Goal: Information Seeking & Learning: Learn about a topic

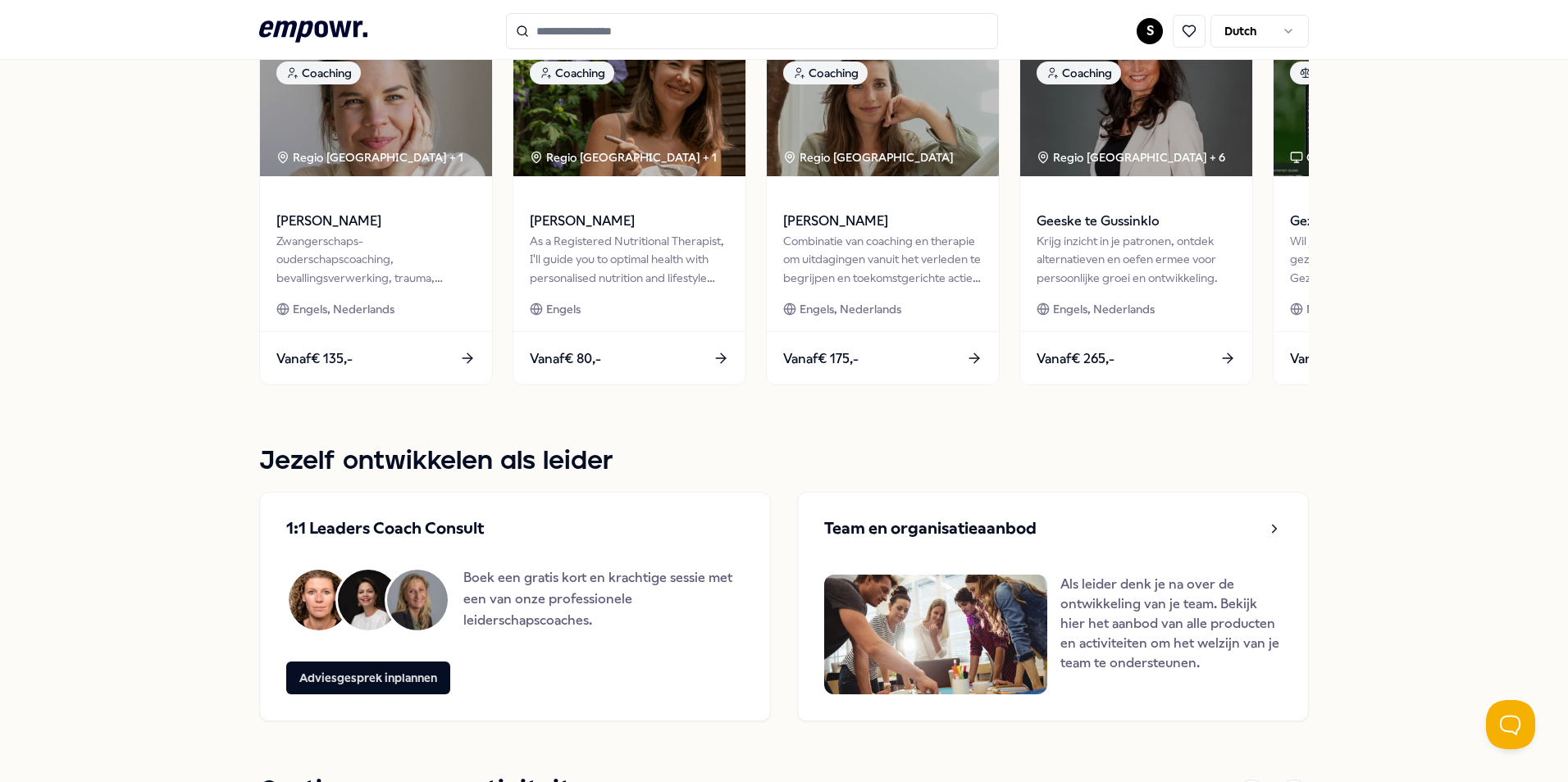
scroll to position [808, 0]
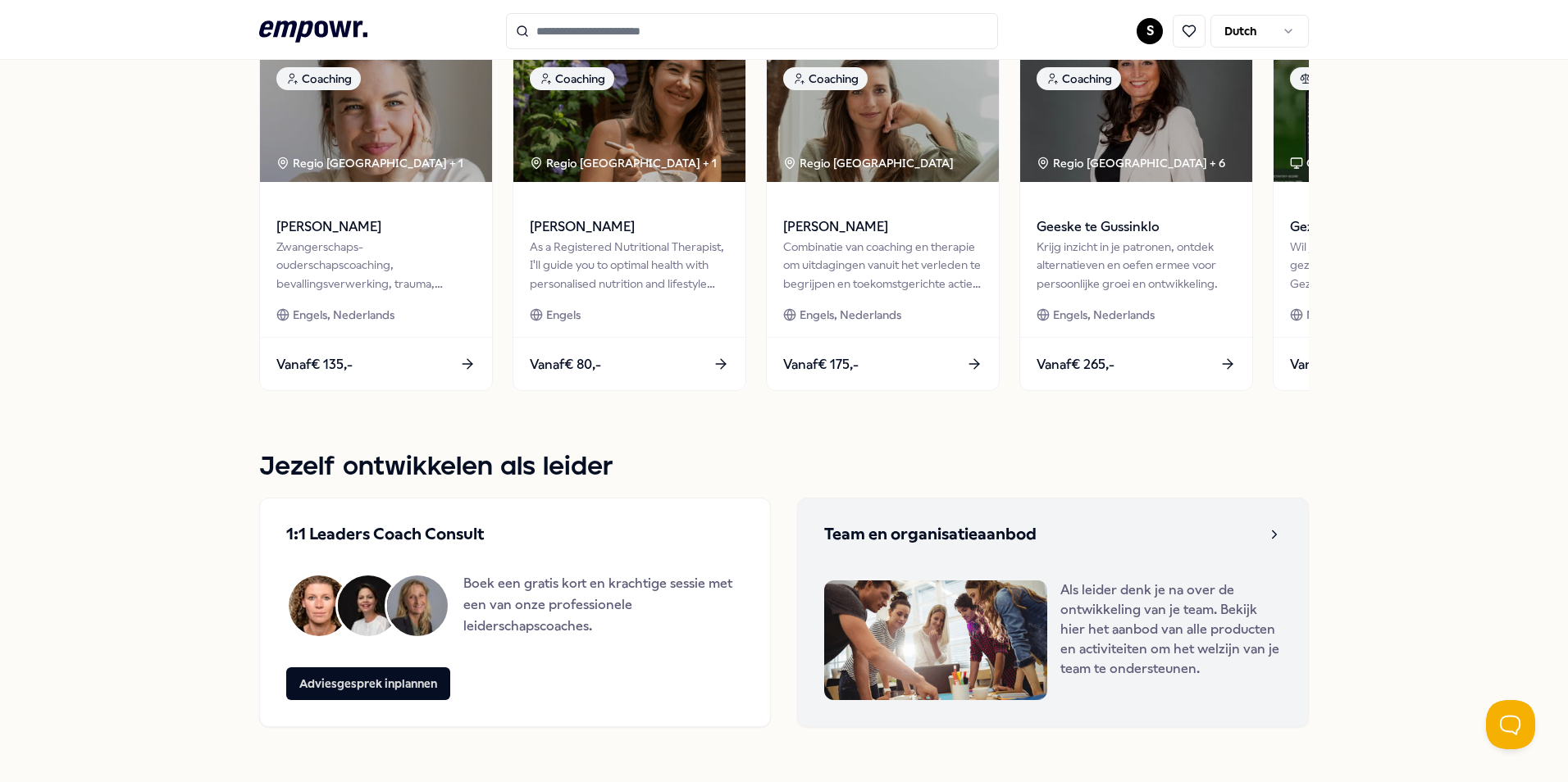
click at [1267, 532] on icon at bounding box center [1274, 535] width 15 height 15
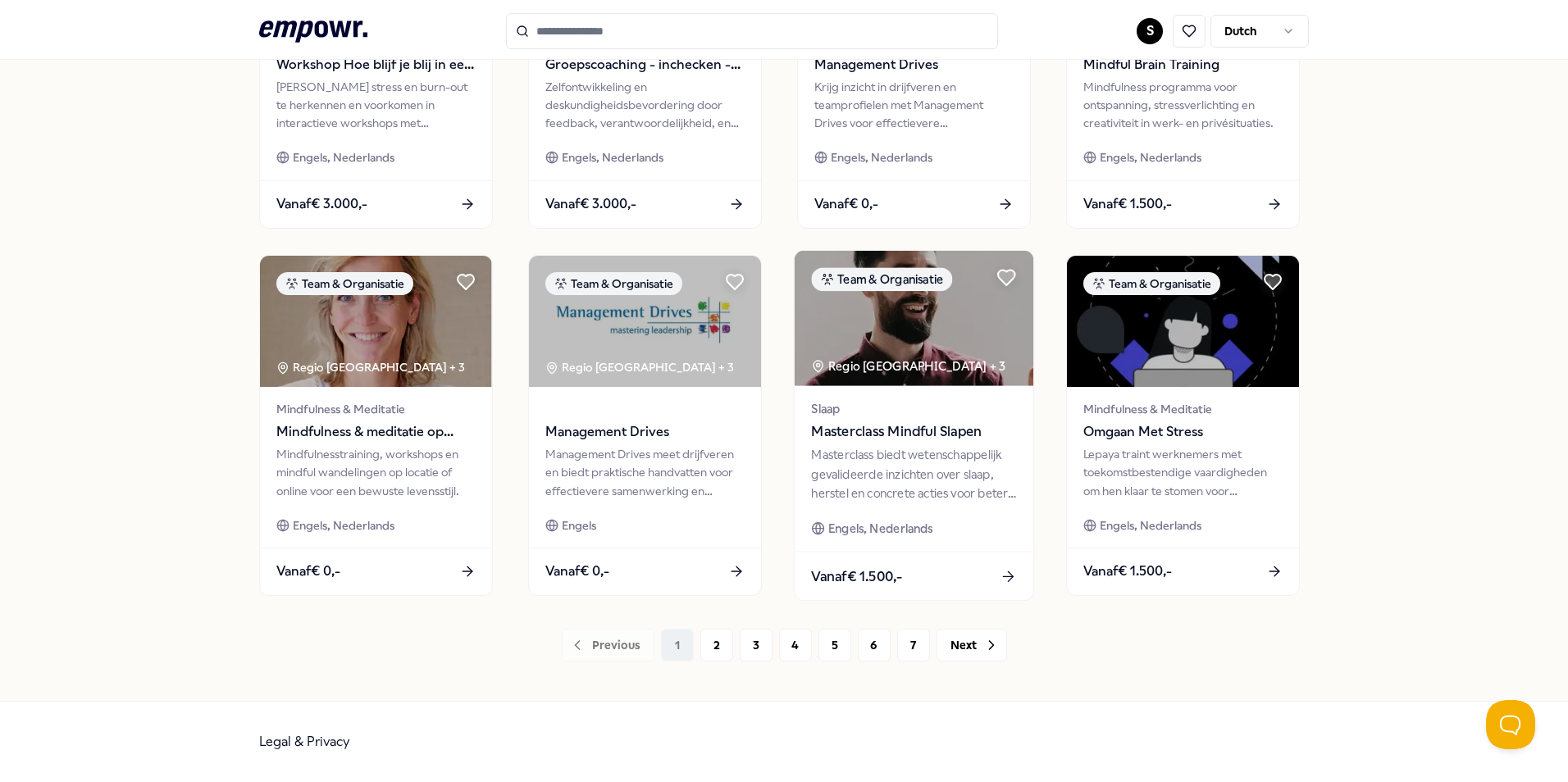
scroll to position [693, 0]
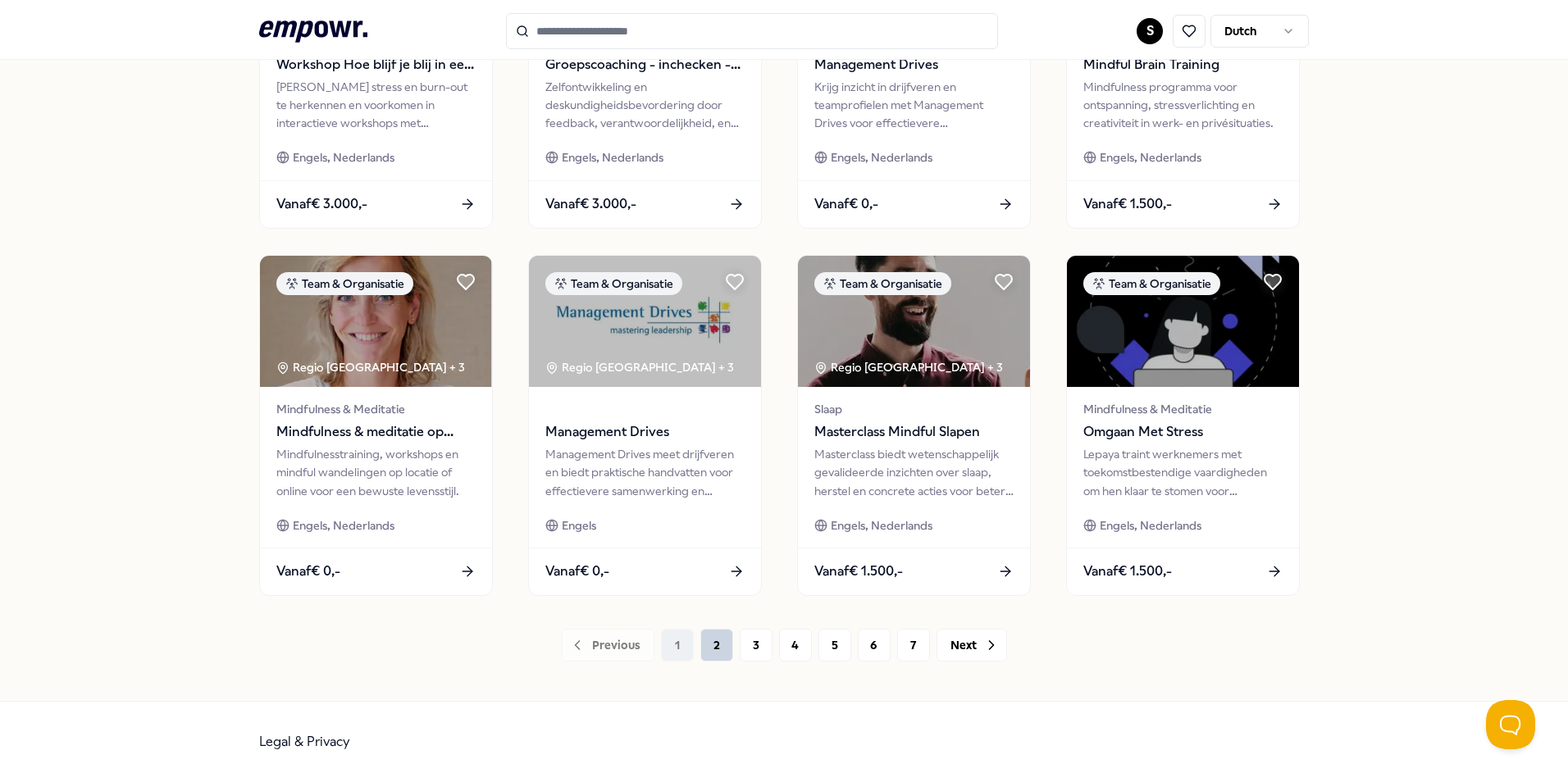
click at [706, 650] on button "2" at bounding box center [717, 645] width 33 height 33
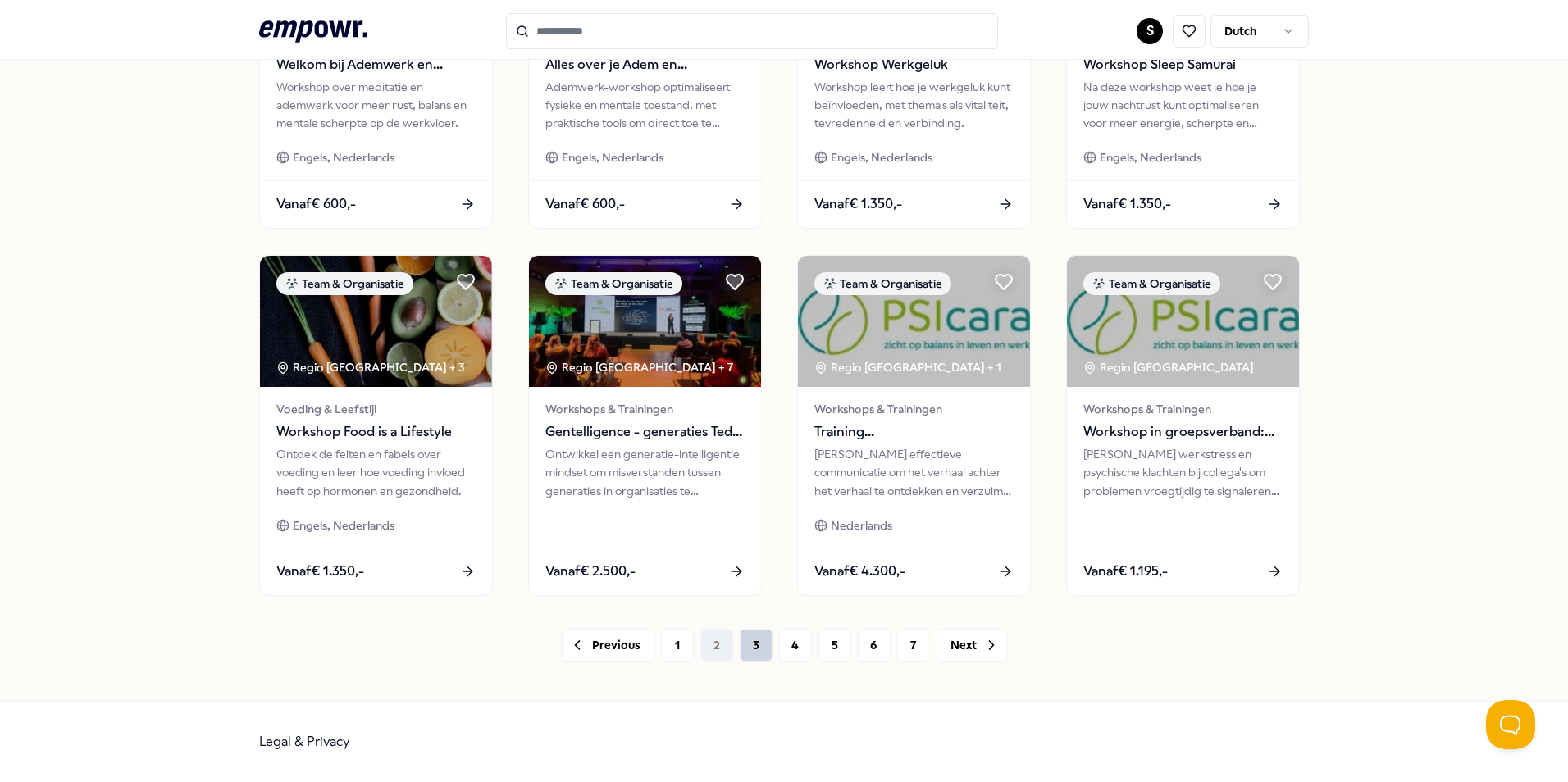
click at [743, 651] on button "3" at bounding box center [756, 645] width 33 height 33
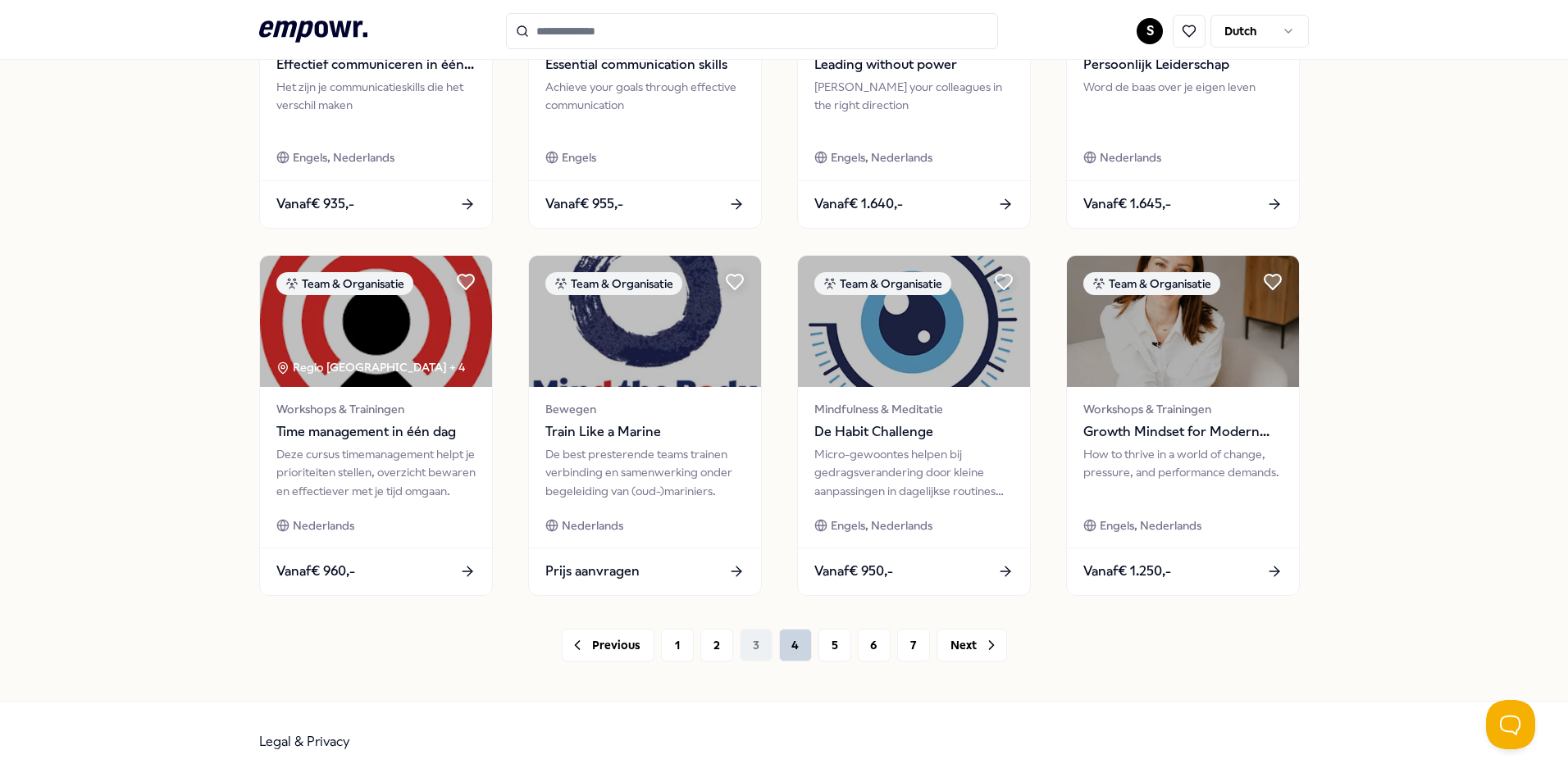
click at [793, 643] on button "4" at bounding box center [796, 645] width 33 height 33
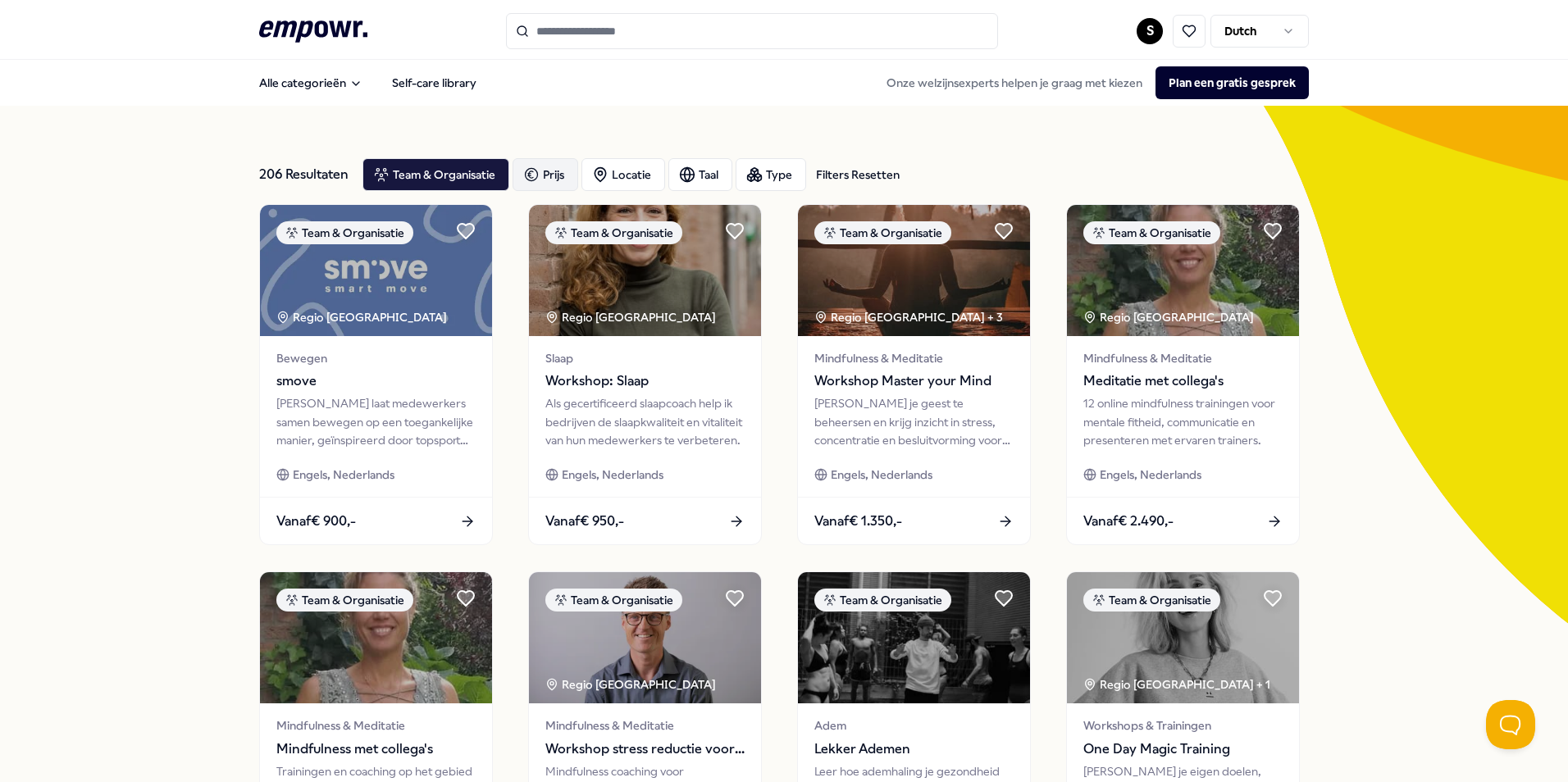
click at [565, 191] on div "Prijs" at bounding box center [545, 175] width 65 height 33
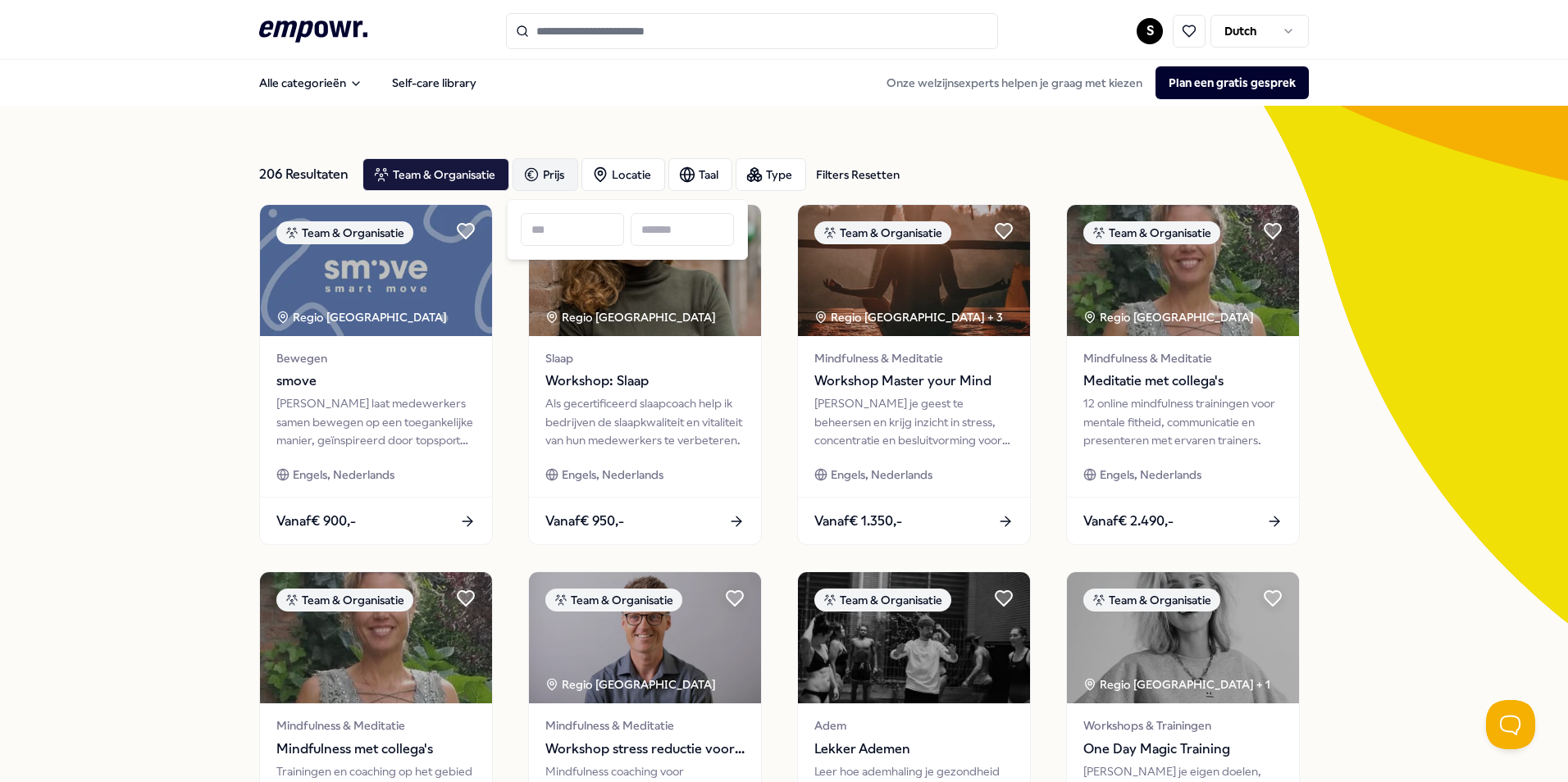
click at [557, 187] on div "Prijs" at bounding box center [545, 175] width 65 height 33
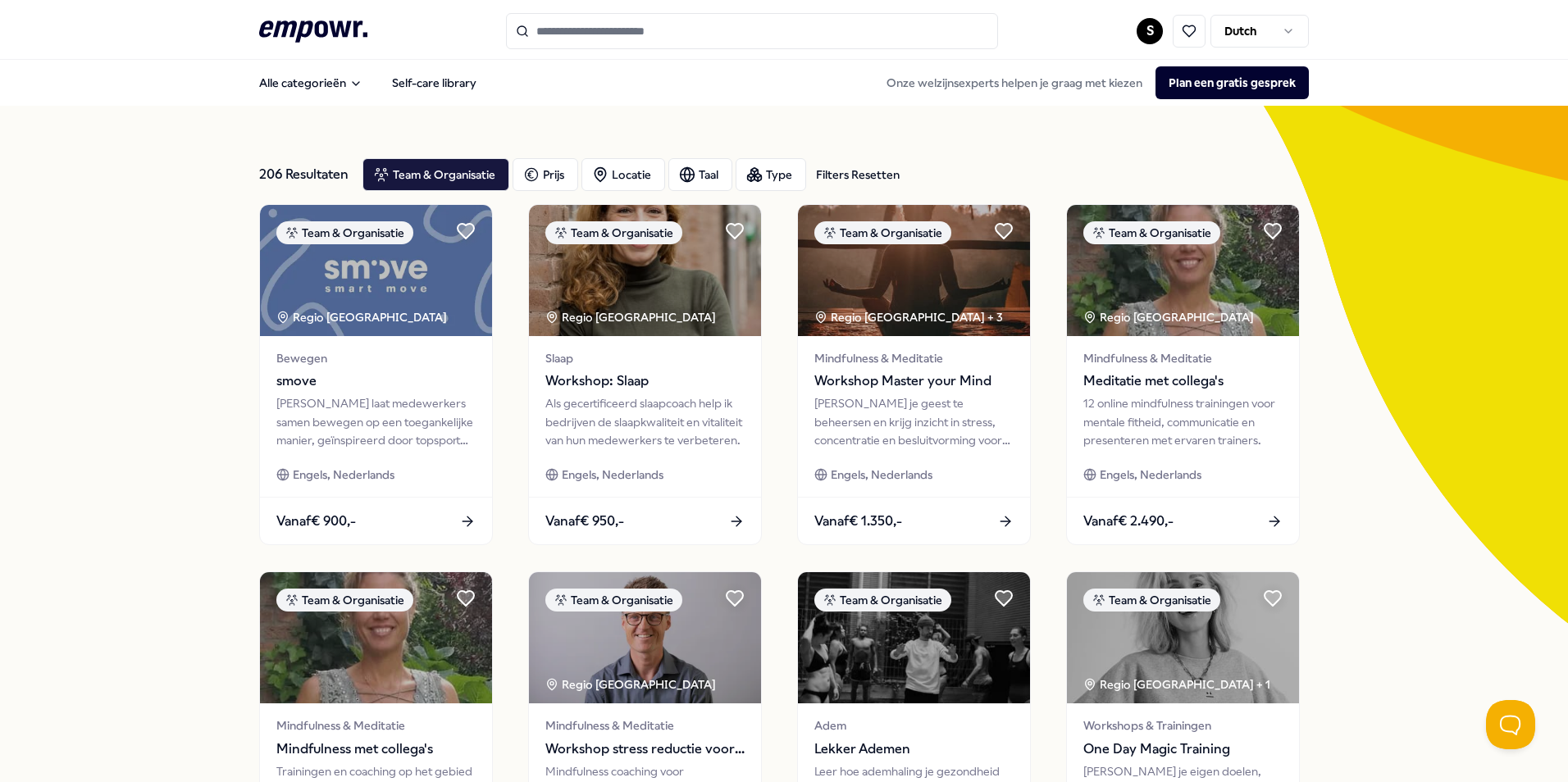
click at [597, 118] on div "206 Resultaten Filters Resetten Team & Organisatie Prijs Locatie Taal Type Filt…" at bounding box center [784, 746] width 1050 height 1279
click at [413, 185] on div "Team & Organisatie" at bounding box center [435, 175] width 147 height 33
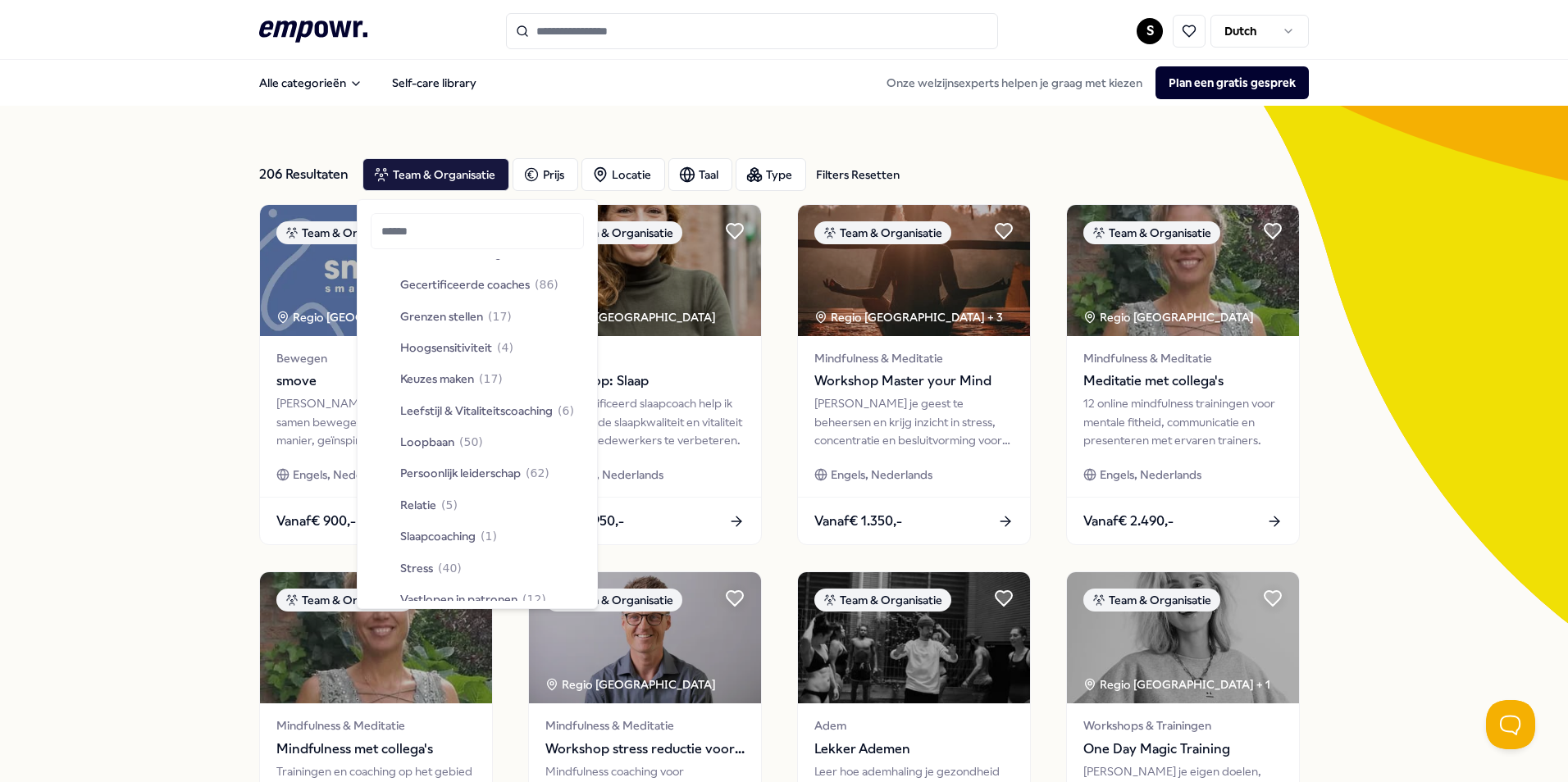
scroll to position [246, 0]
click at [450, 374] on span "Keuzes maken" at bounding box center [436, 378] width 74 height 18
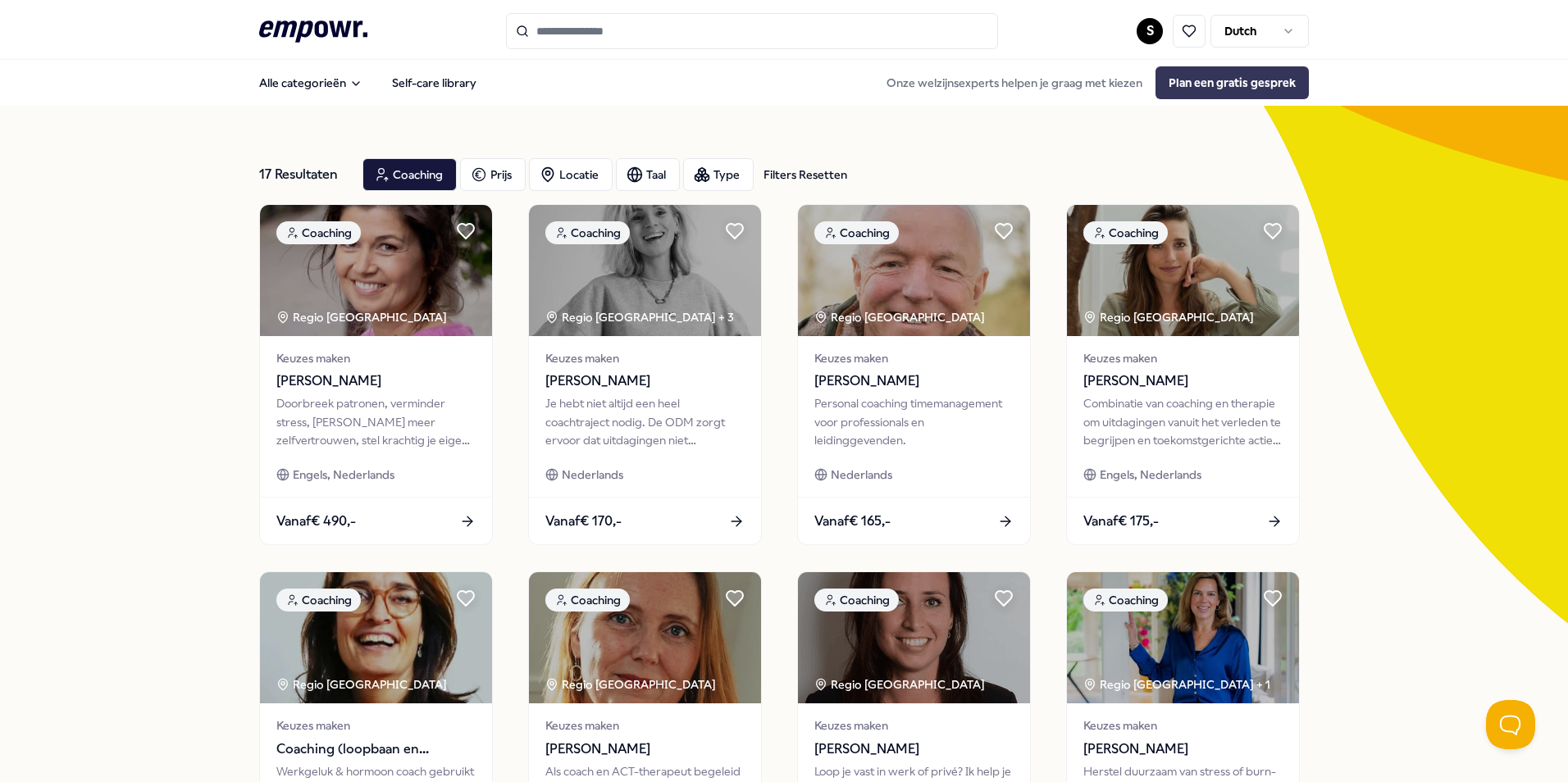
click at [1227, 84] on button "Plan een gratis gesprek" at bounding box center [1232, 83] width 153 height 33
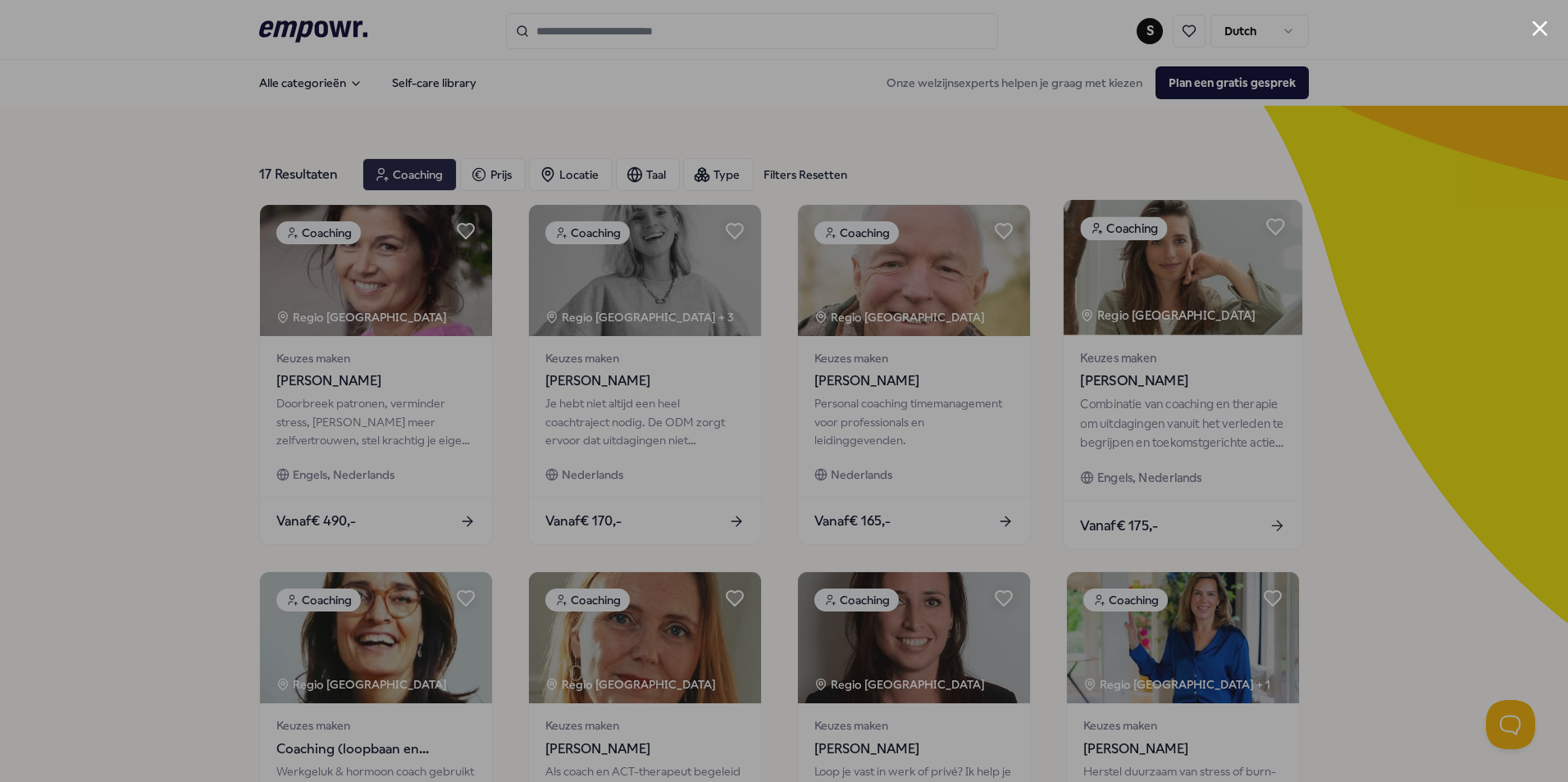
click at [1290, 338] on div at bounding box center [784, 391] width 1568 height 782
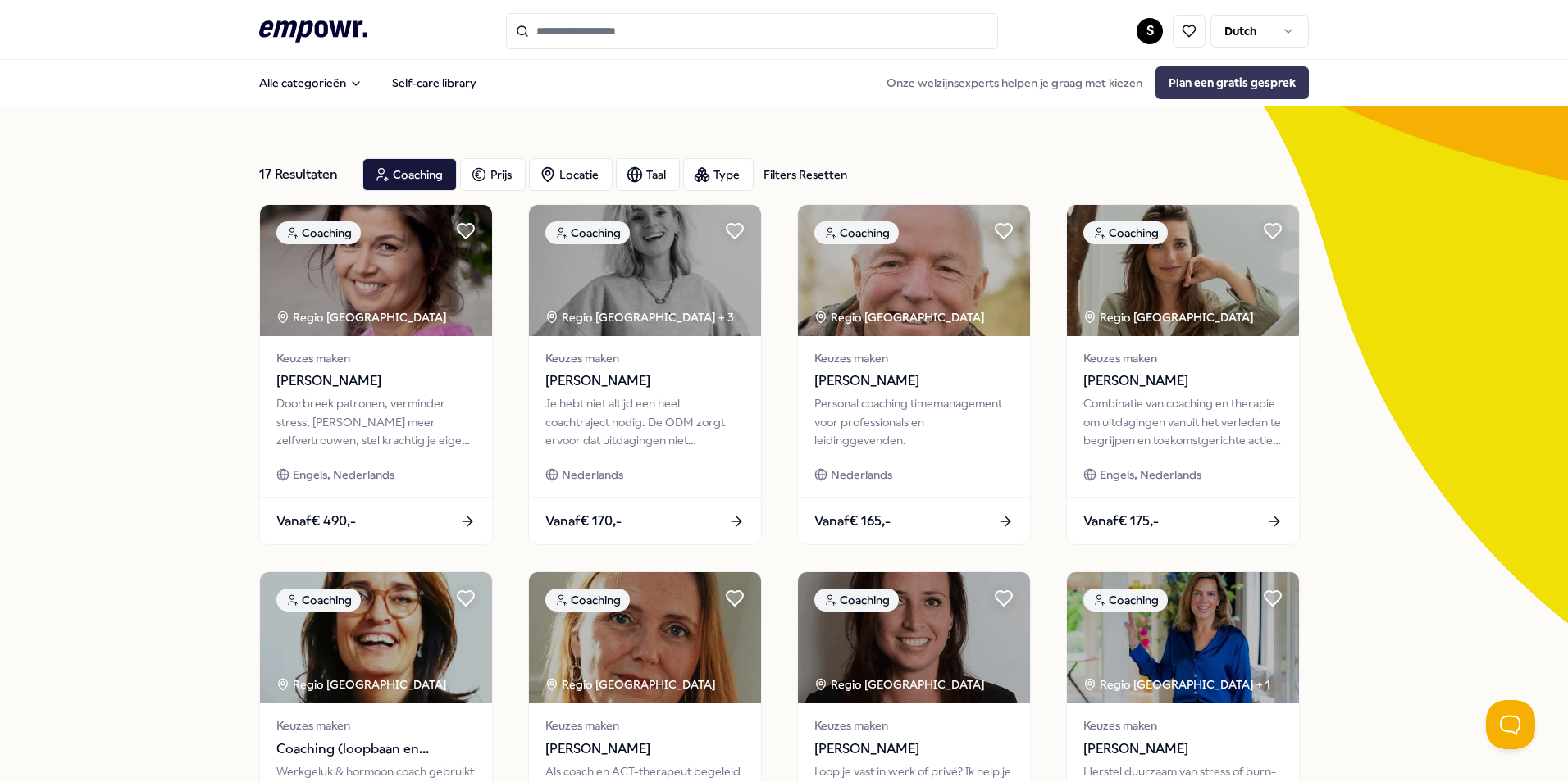
click at [1238, 79] on button "Plan een gratis gesprek" at bounding box center [1232, 83] width 153 height 33
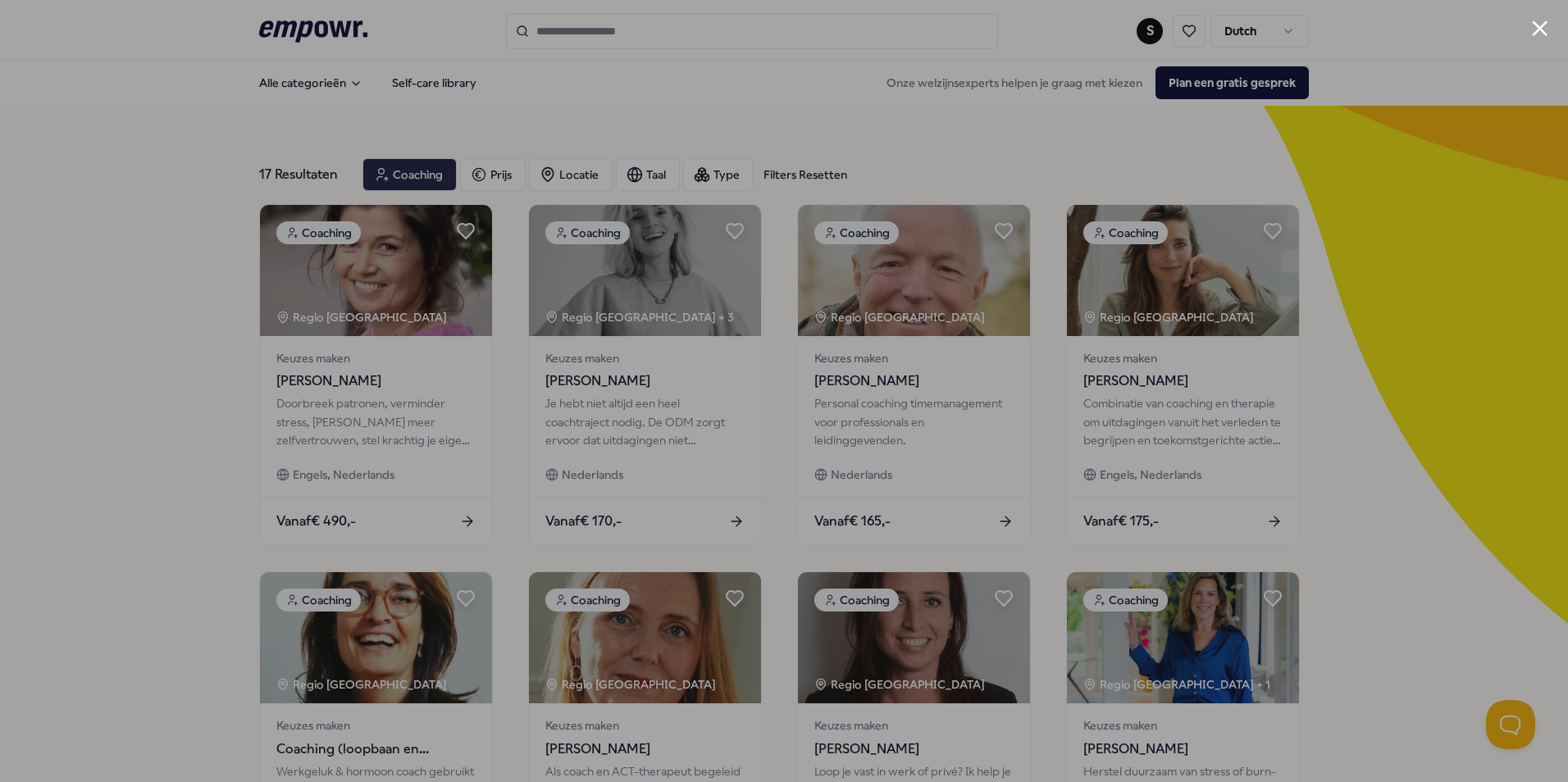
click at [1539, 26] on button "Close modal" at bounding box center [1539, 28] width 16 height 16
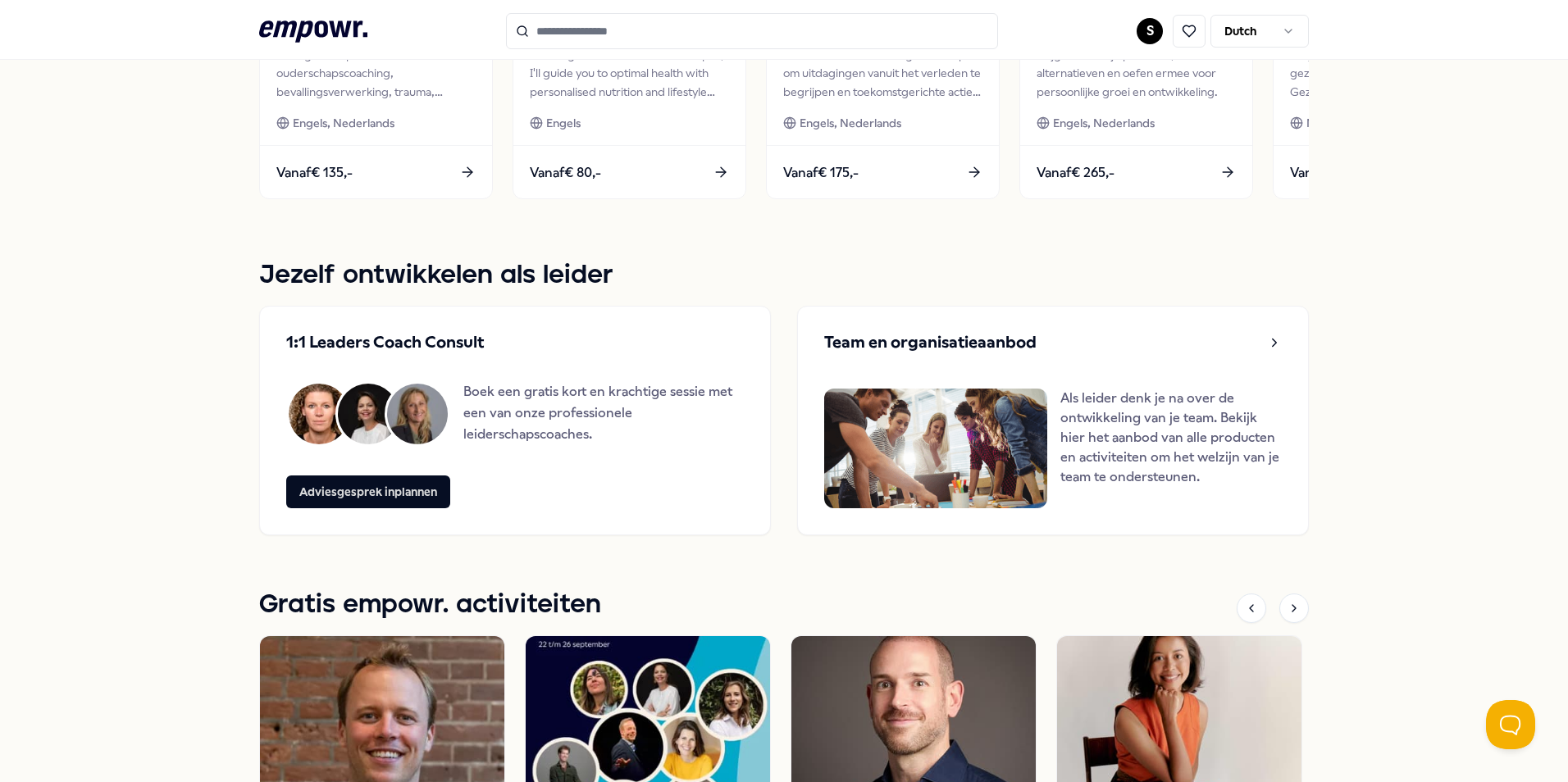
scroll to position [972, 0]
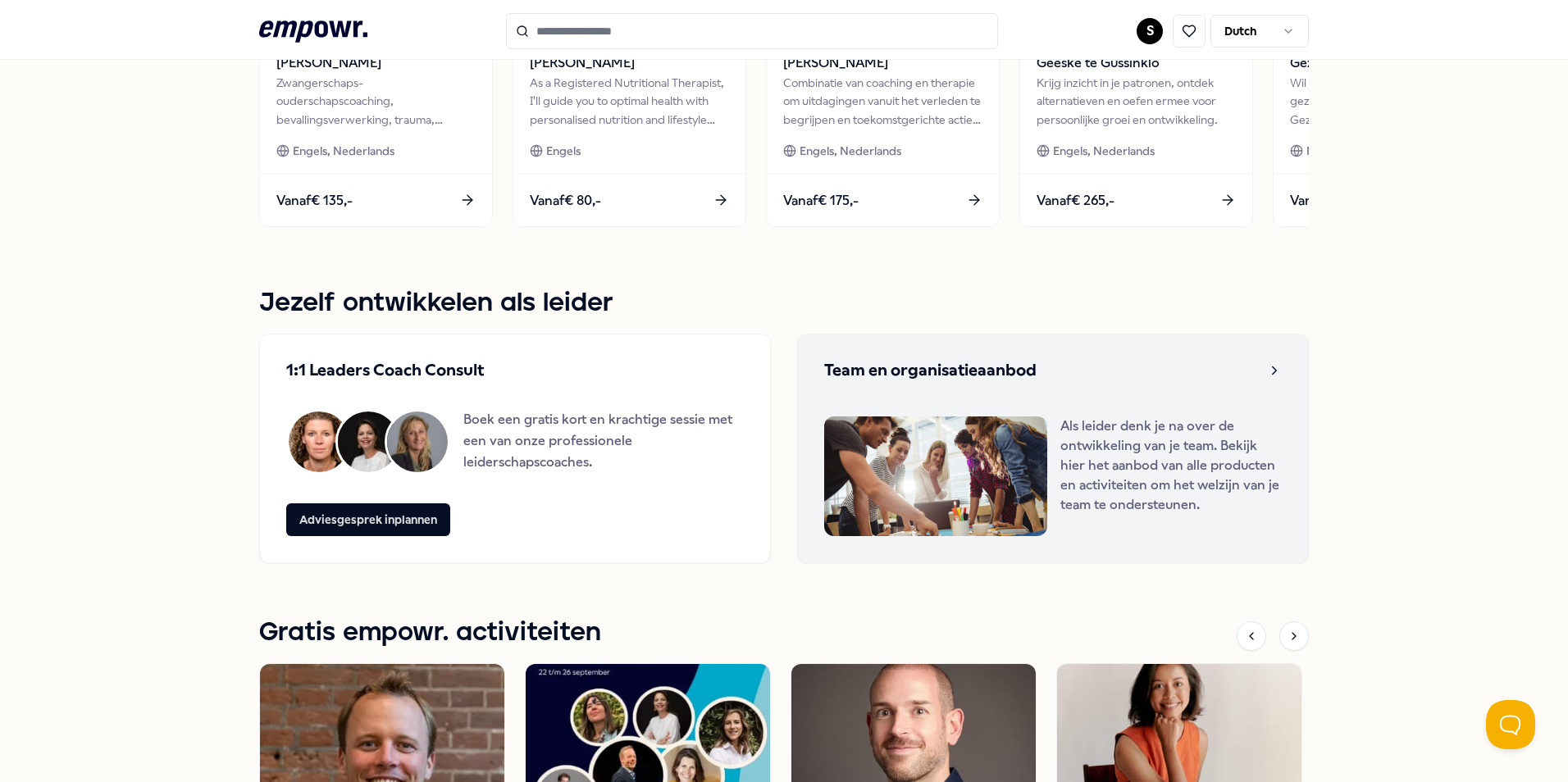
click at [1267, 369] on icon at bounding box center [1274, 371] width 15 height 15
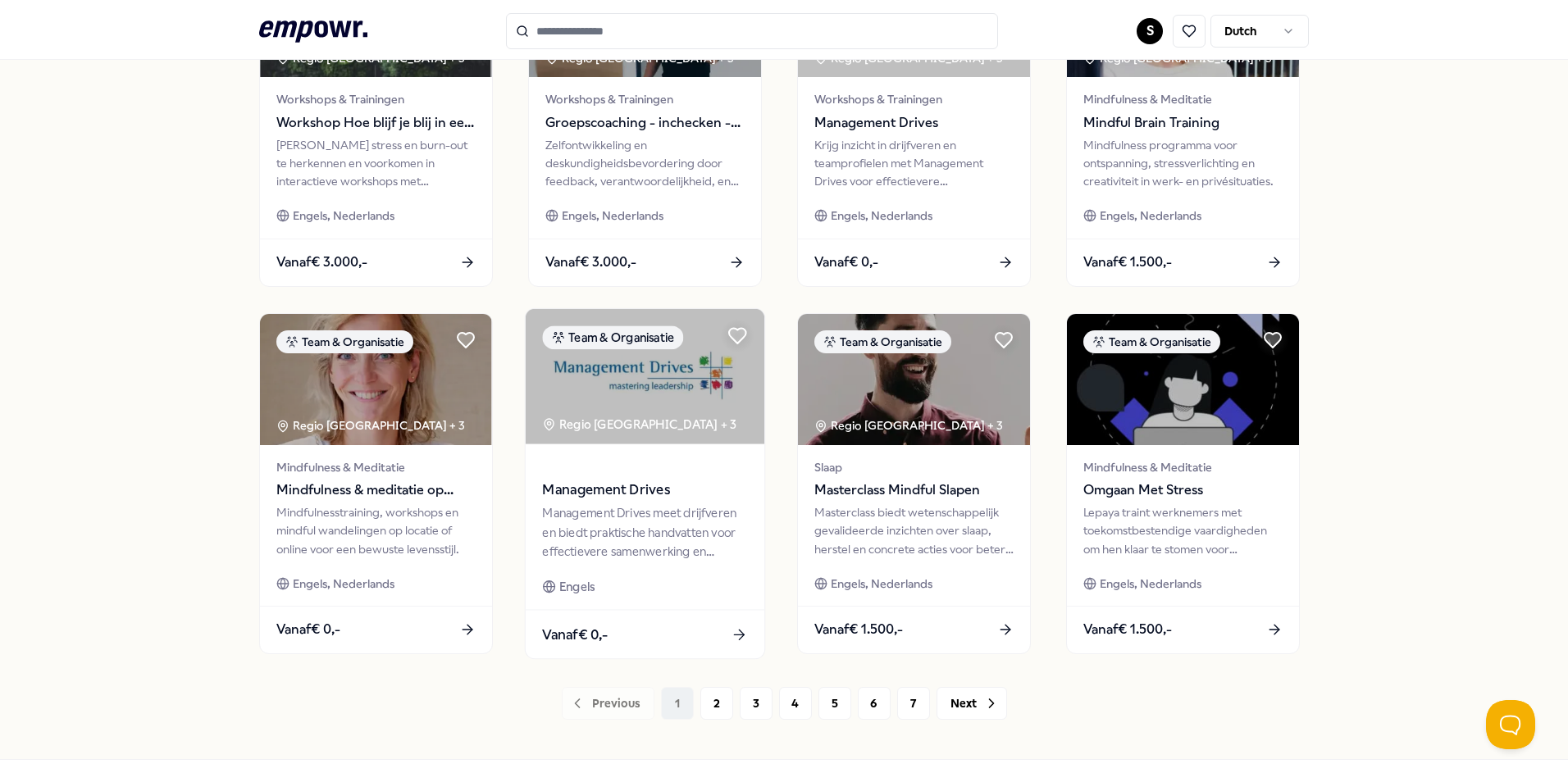
scroll to position [597, 0]
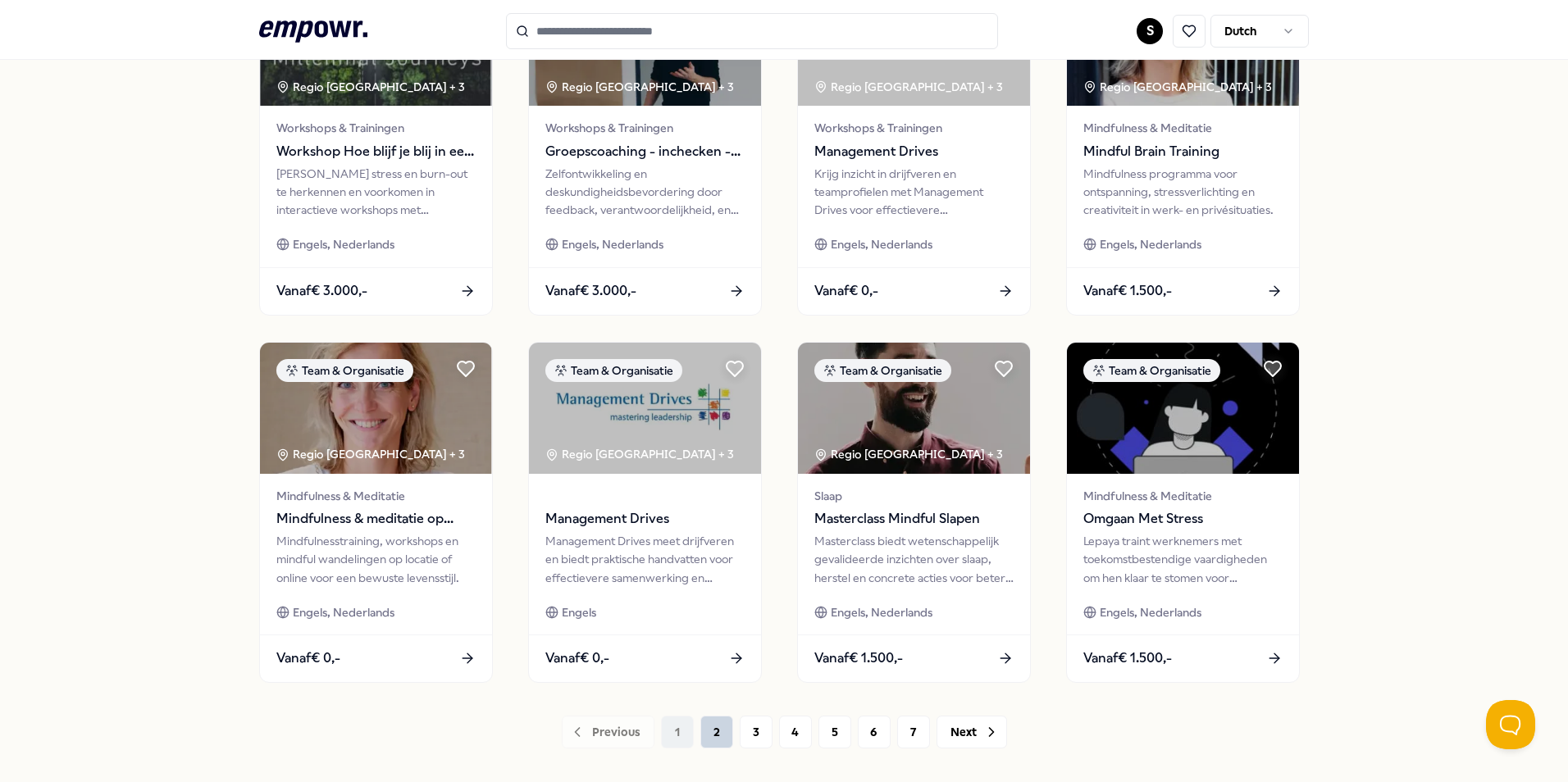
click at [709, 744] on button "2" at bounding box center [717, 732] width 33 height 33
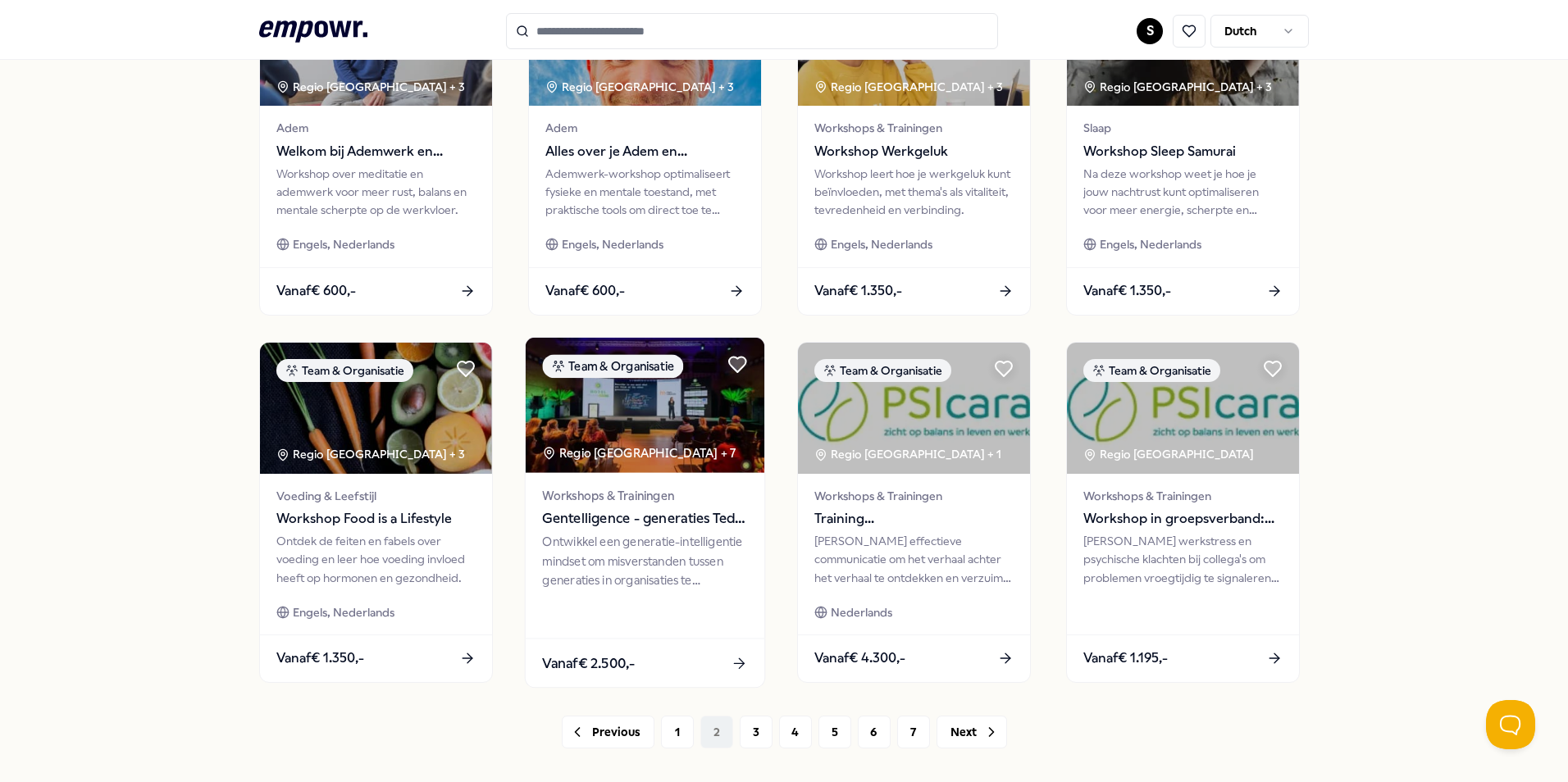
scroll to position [679, 0]
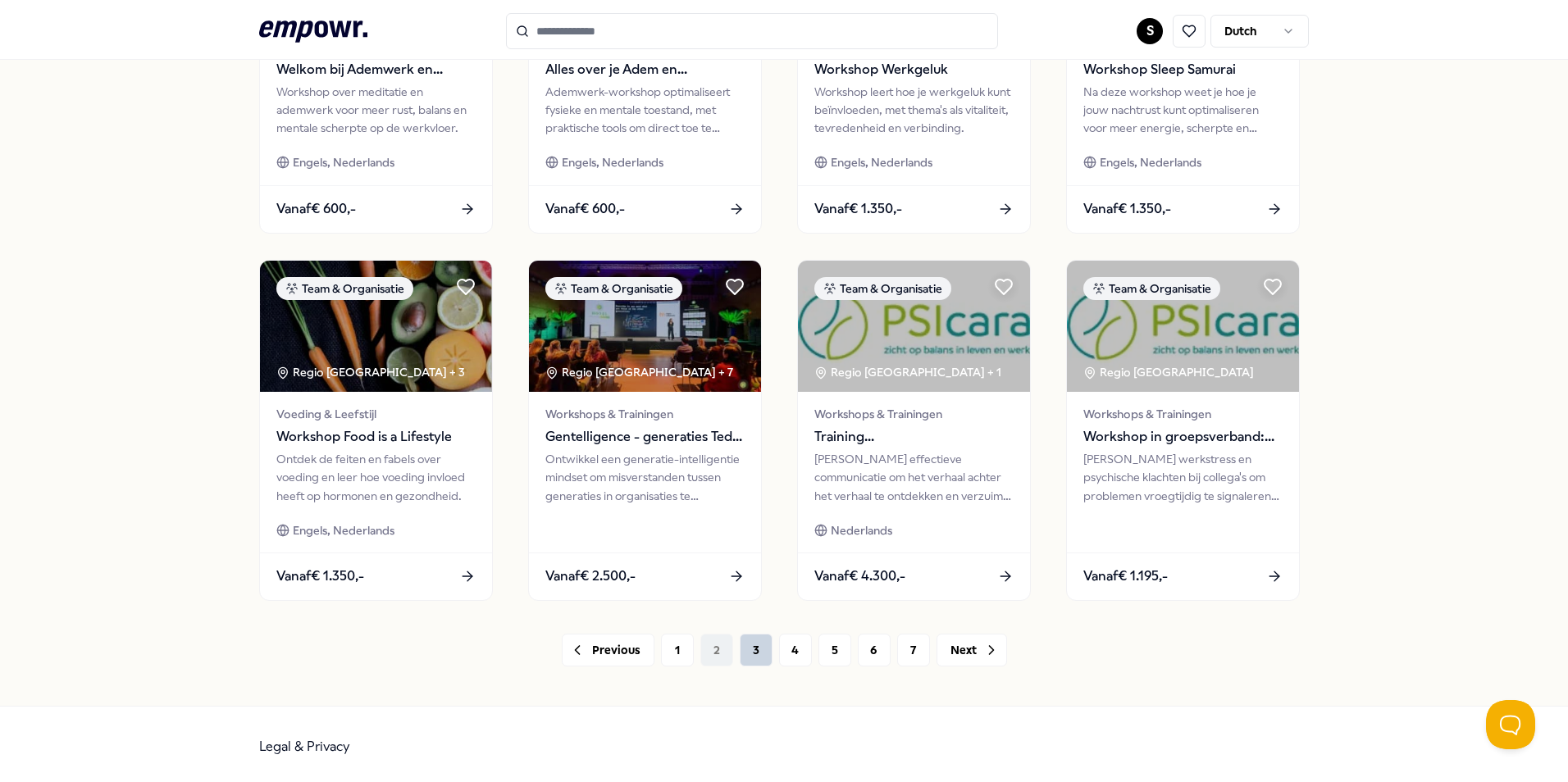
click at [748, 658] on button "3" at bounding box center [756, 650] width 33 height 33
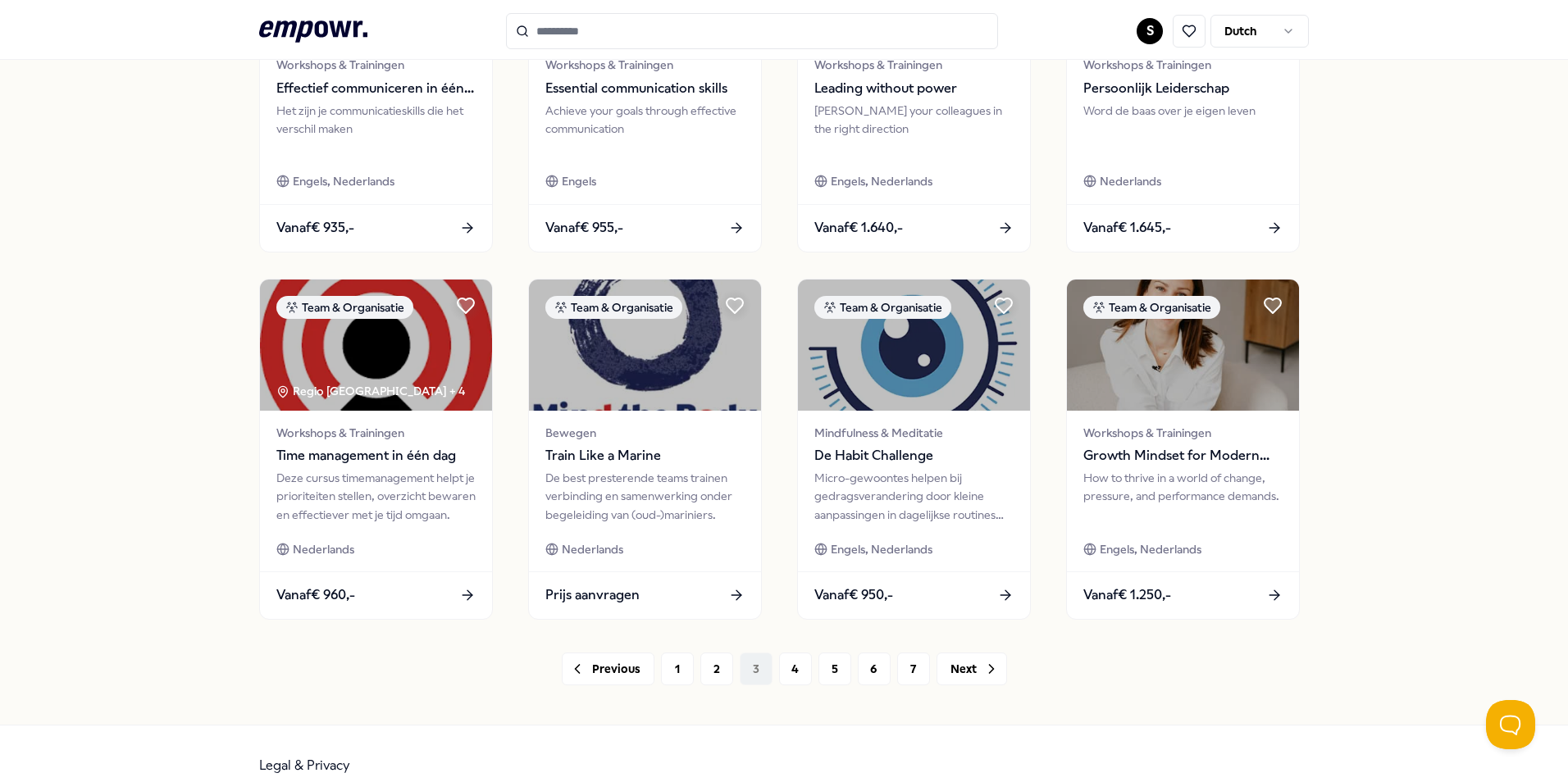
scroll to position [693, 0]
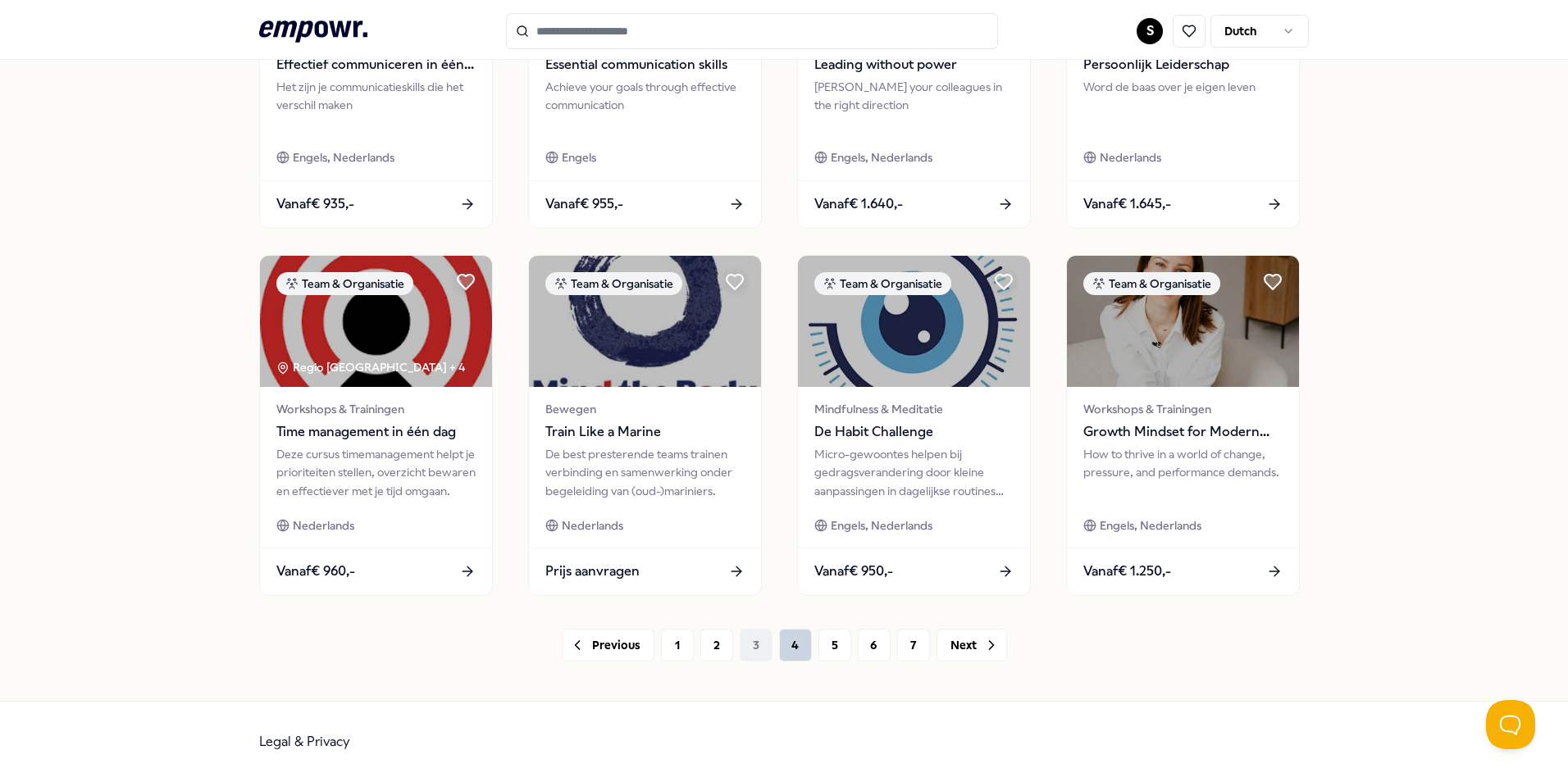
click at [782, 645] on button "4" at bounding box center [796, 645] width 33 height 33
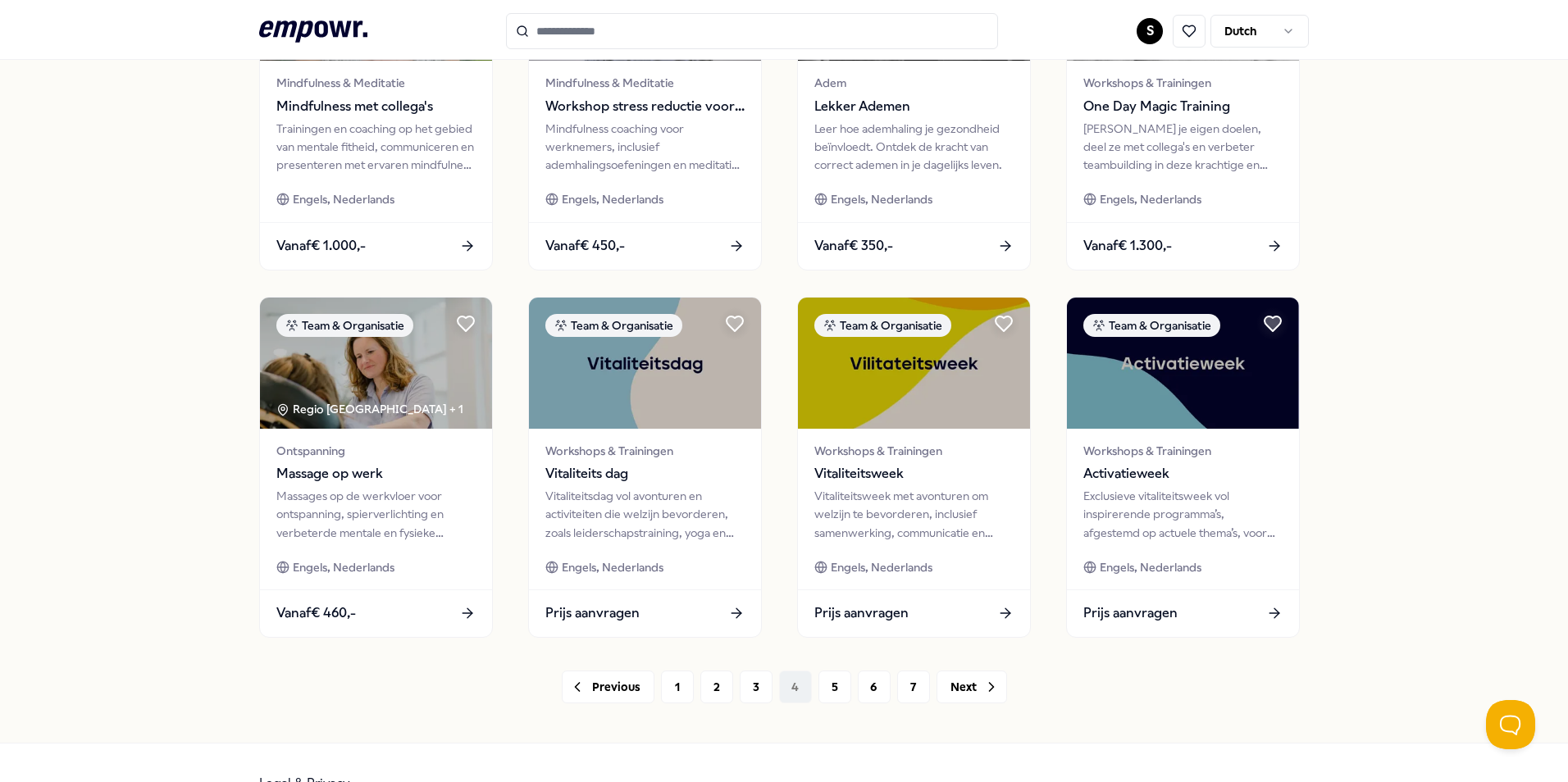
scroll to position [693, 0]
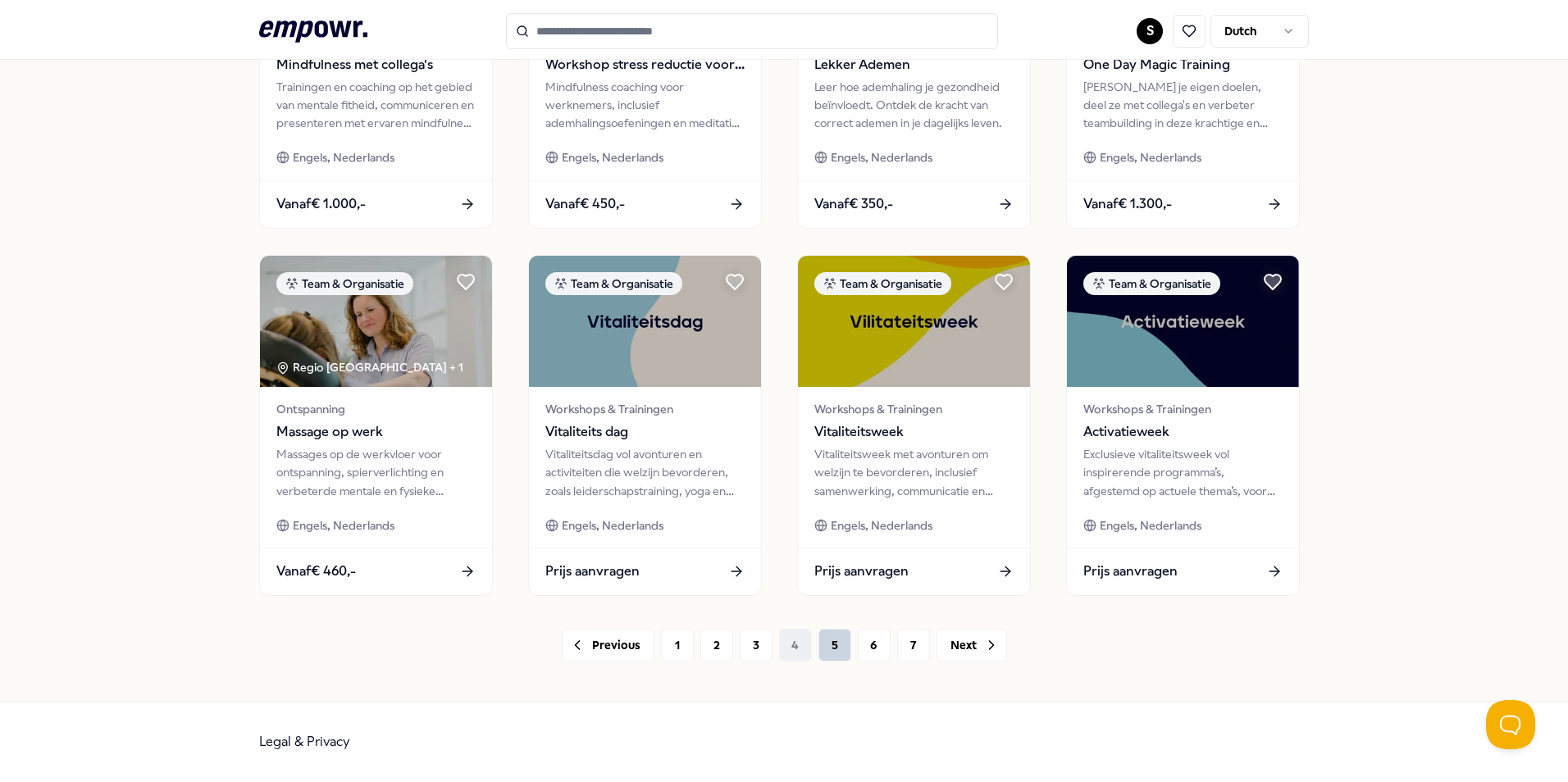
click at [831, 633] on button "5" at bounding box center [835, 645] width 33 height 33
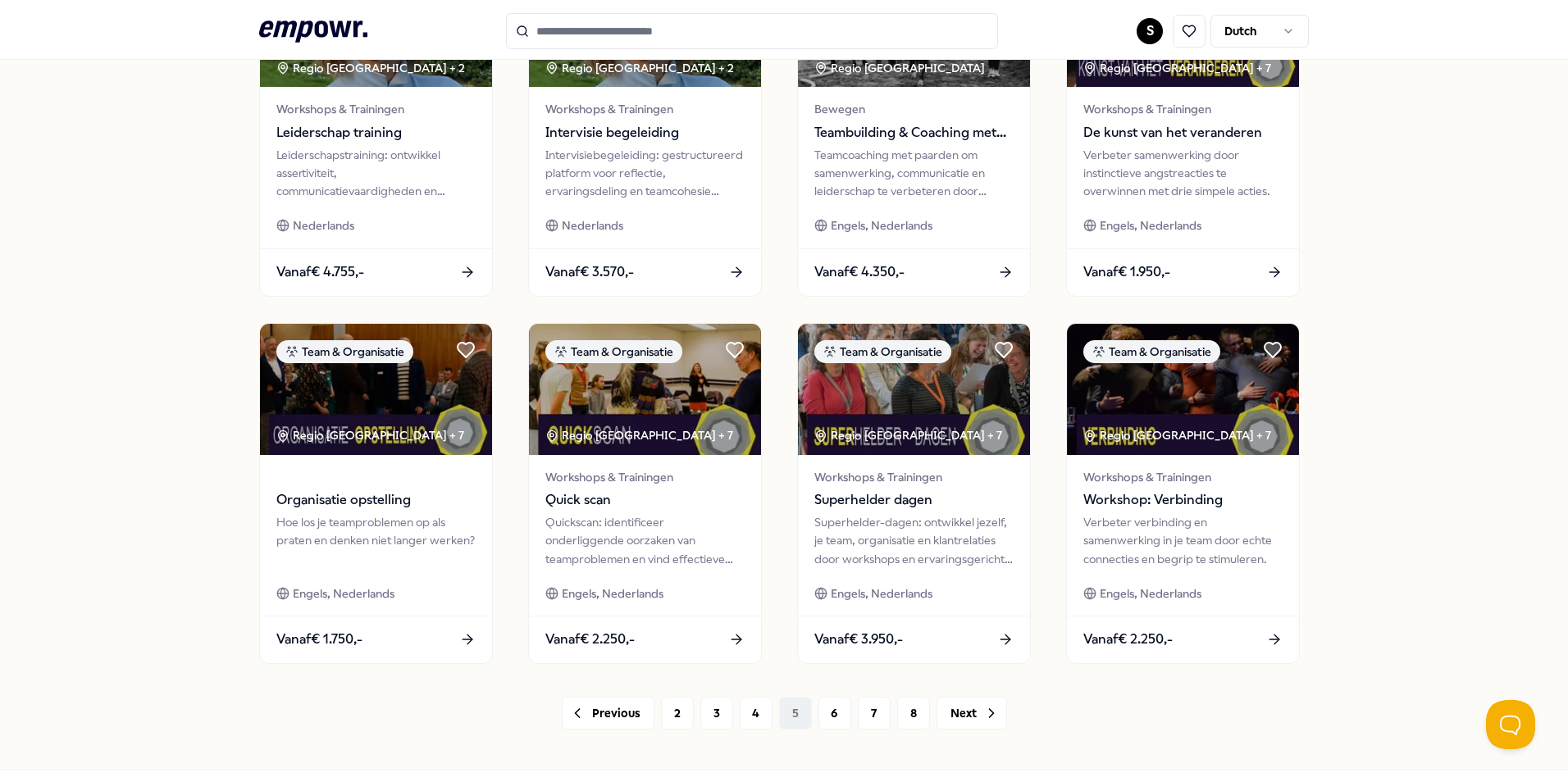
scroll to position [284, 0]
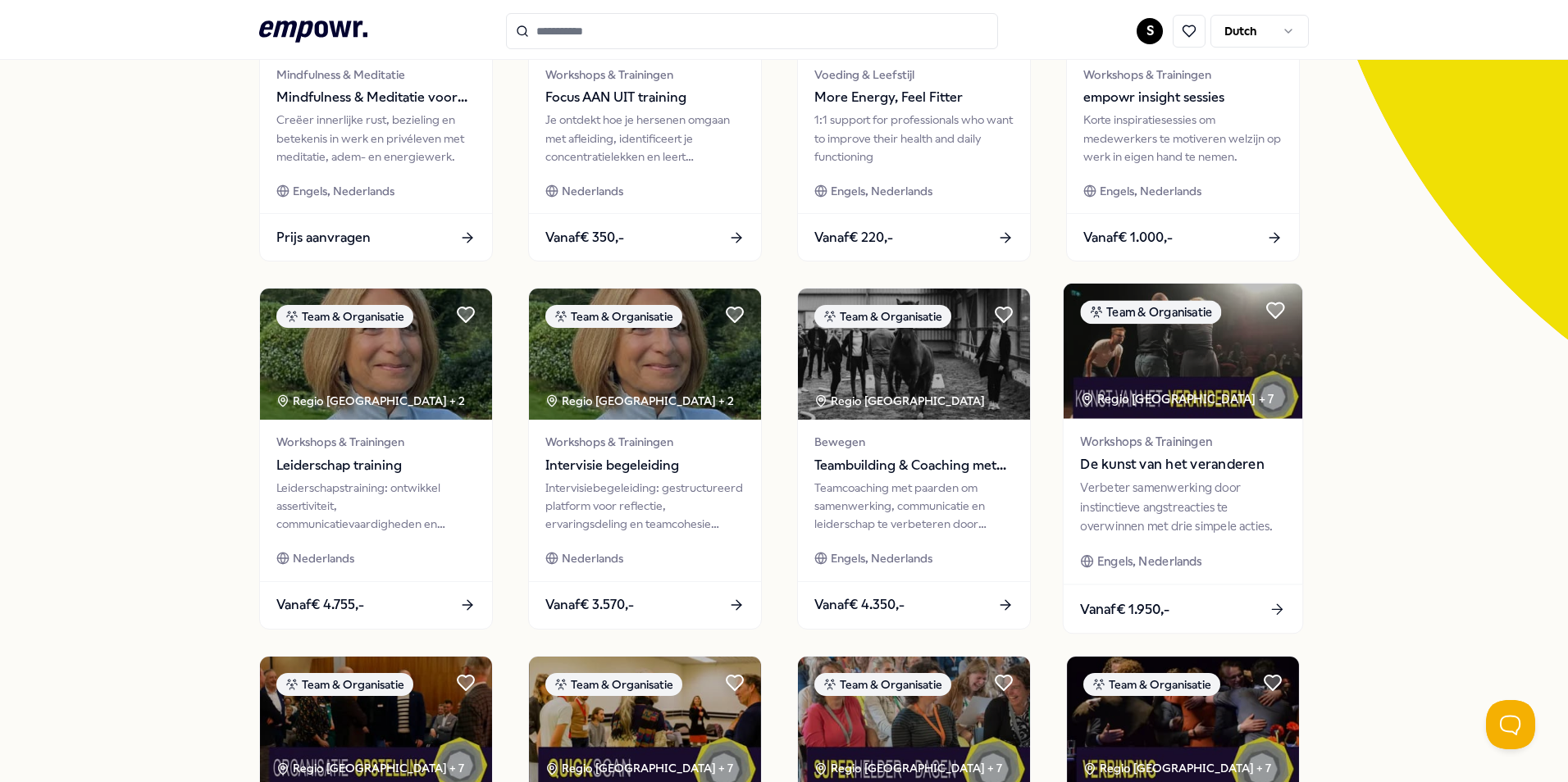
click at [1124, 475] on span "De kunst van het veranderen" at bounding box center [1182, 465] width 205 height 22
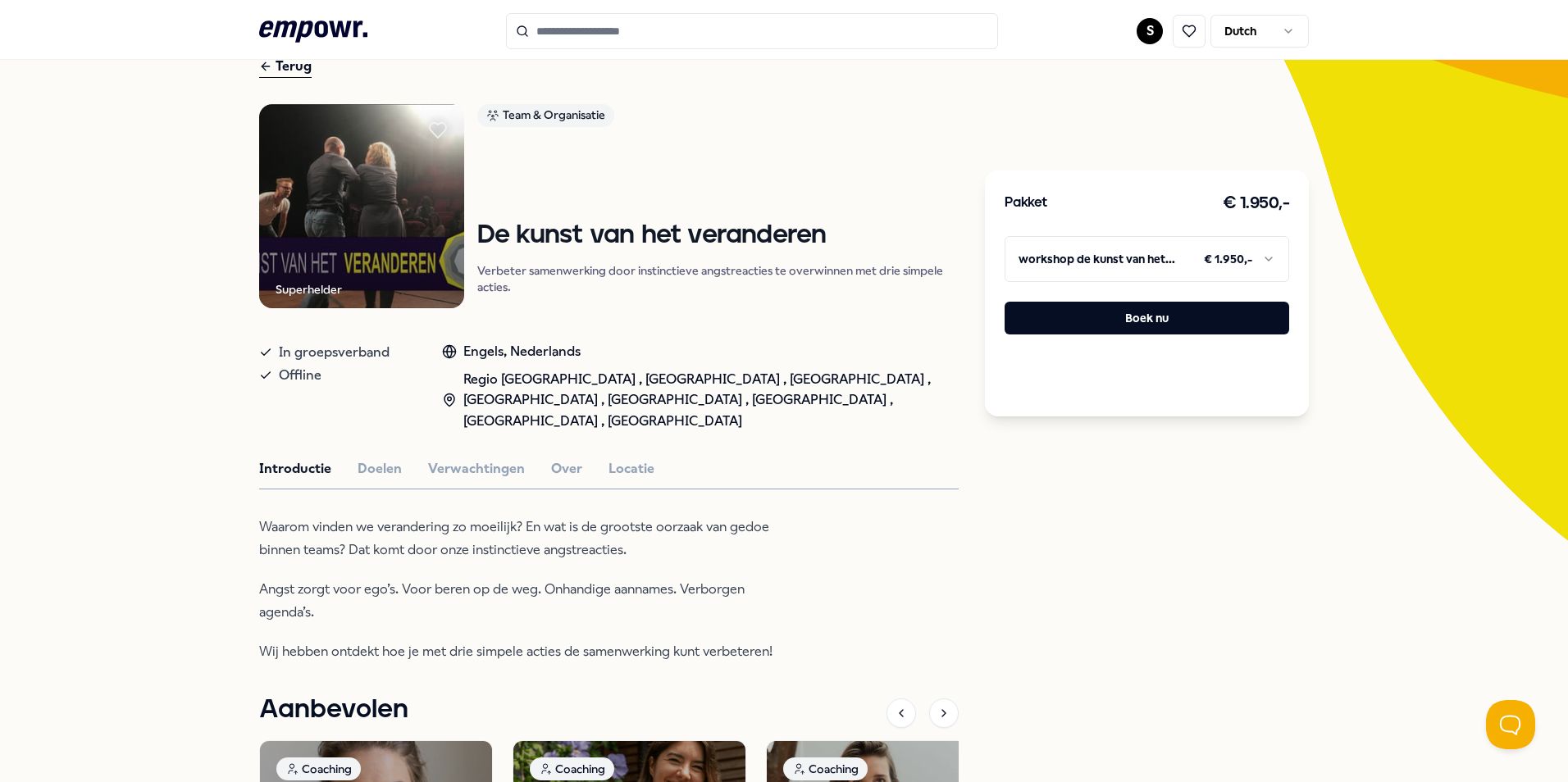
scroll to position [82, 0]
click at [365, 277] on img at bounding box center [362, 208] width 205 height 205
click at [1348, 488] on div "Terug Superhelder Team & Organisatie De kunst van het veranderen Verbeter samen…" at bounding box center [784, 578] width 1568 height 1108
